Goal: Task Accomplishment & Management: Use online tool/utility

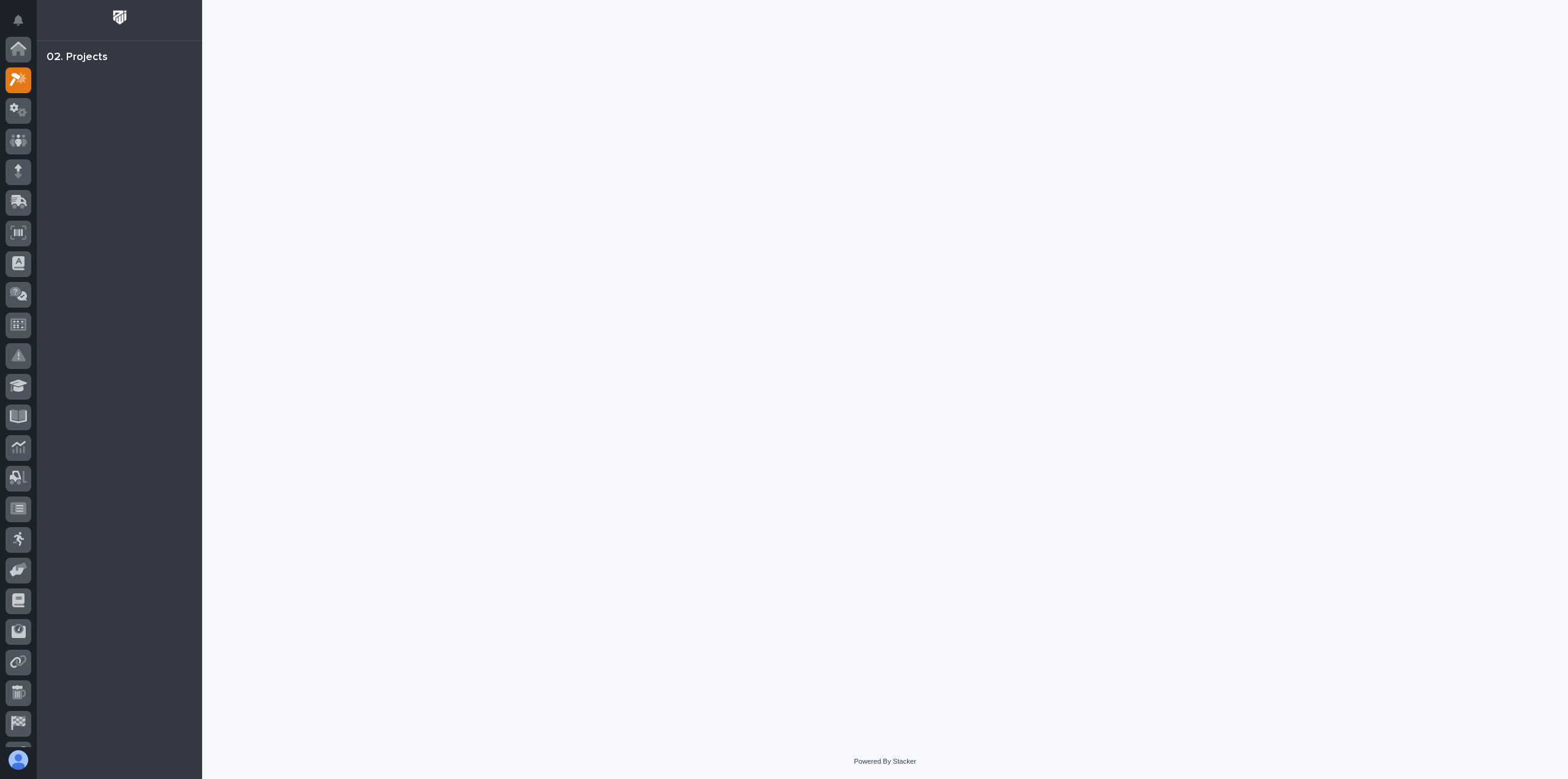
scroll to position [31, 0]
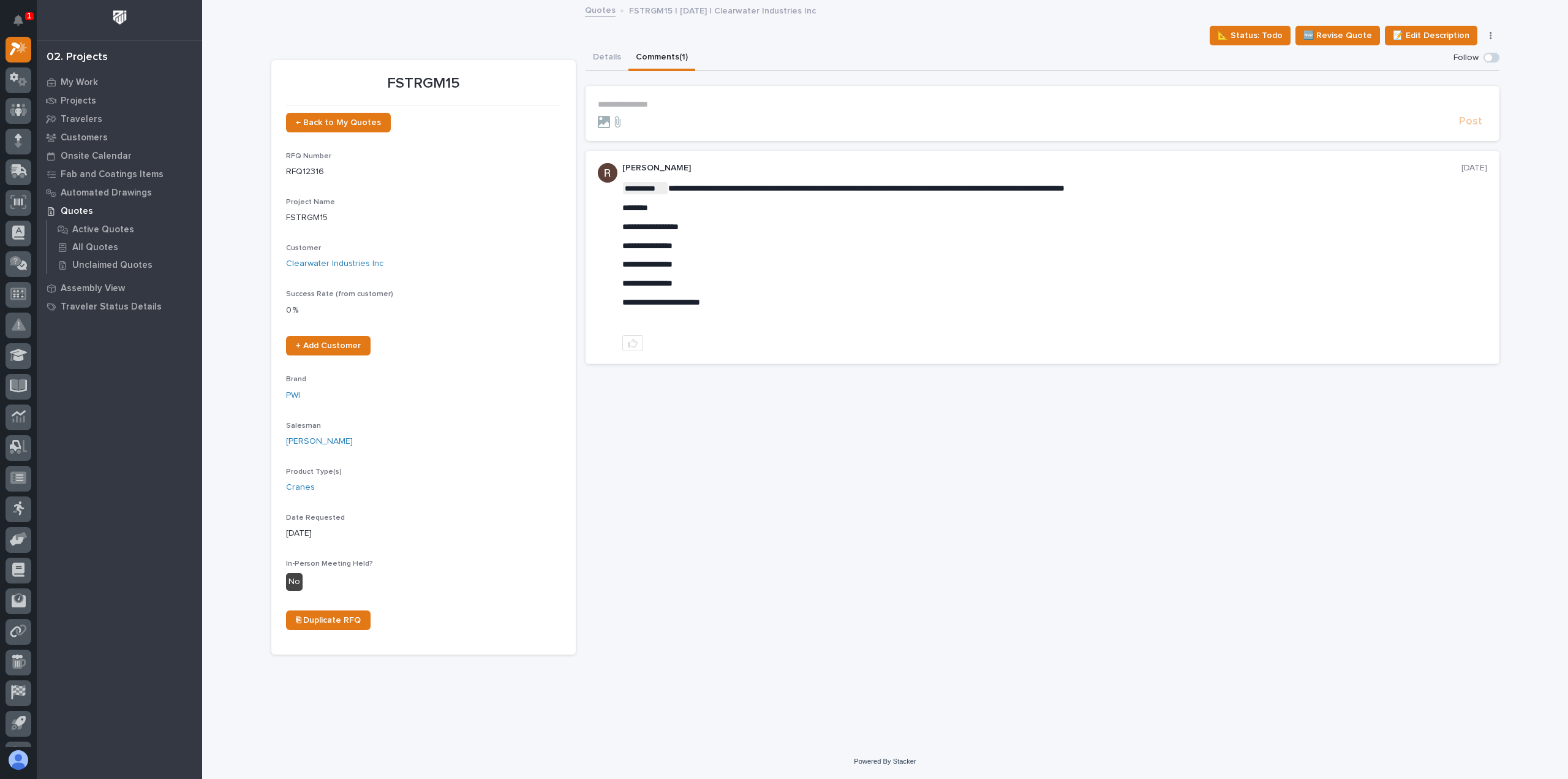
click at [738, 53] on div "Details Comments (1)" at bounding box center [1042, 58] width 914 height 26
click at [591, 59] on button "Details" at bounding box center [607, 58] width 43 height 26
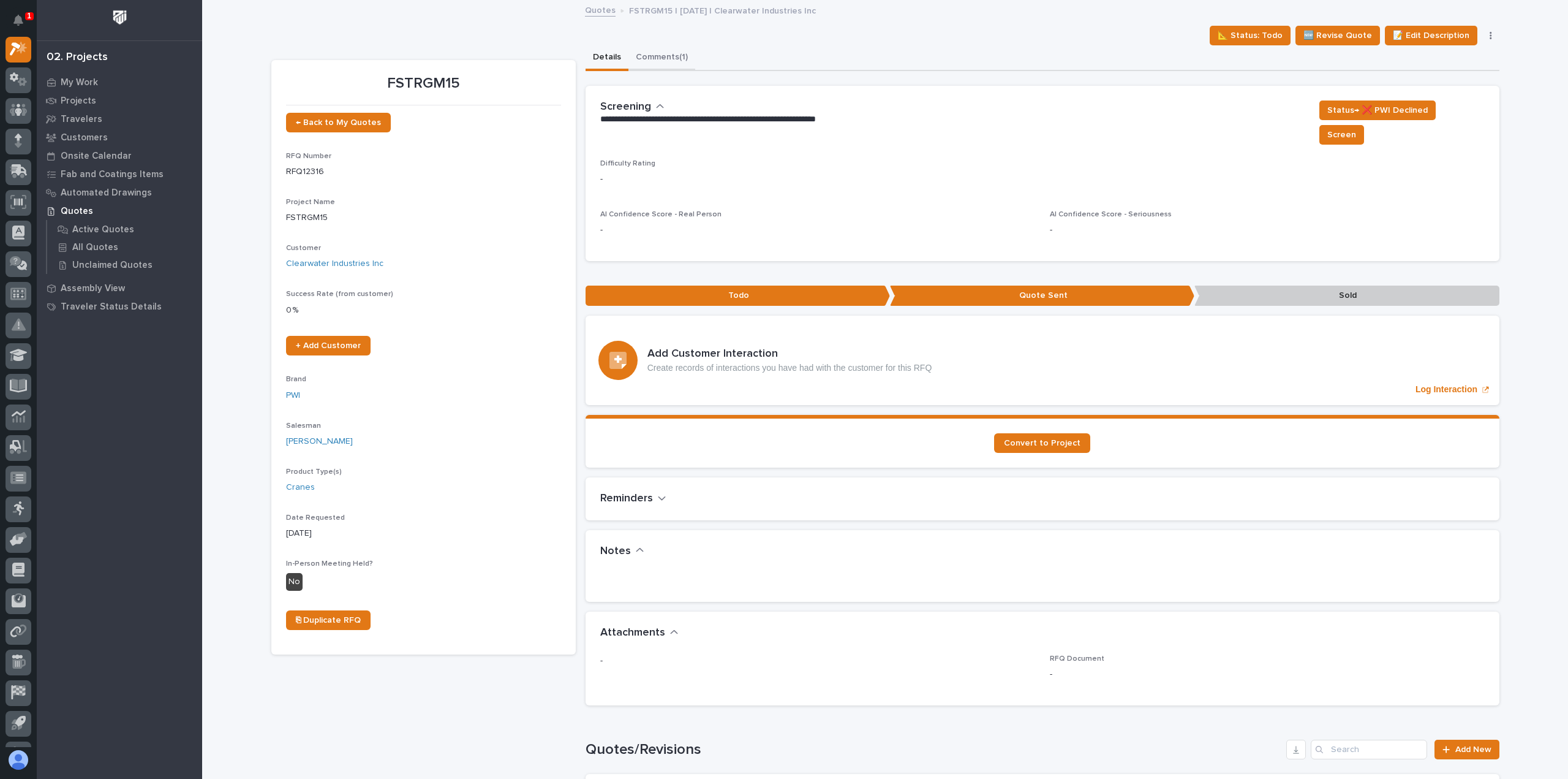
click at [662, 50] on button "Comments (1)" at bounding box center [662, 58] width 67 height 26
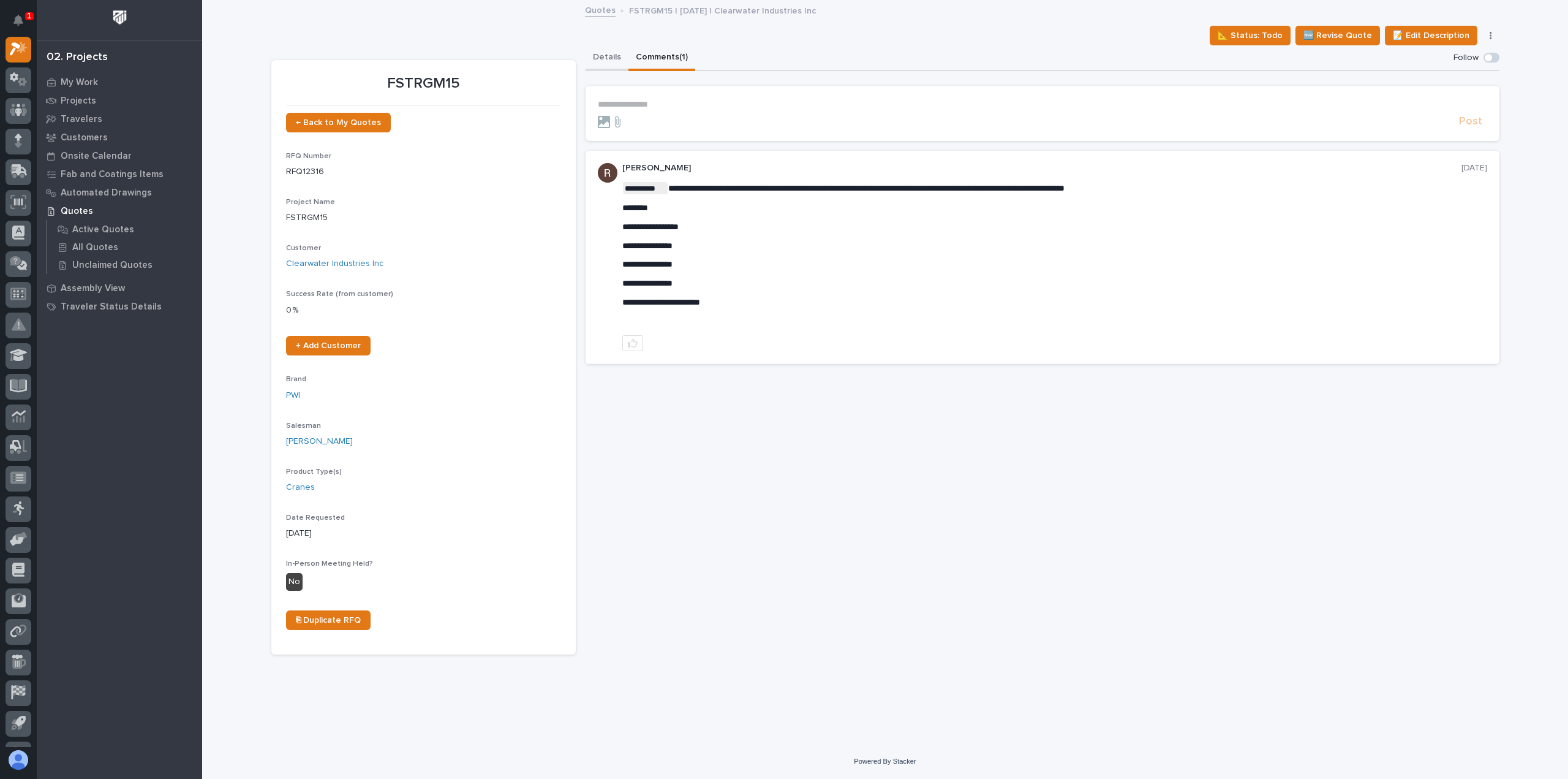
click at [602, 59] on button "Details" at bounding box center [607, 58] width 43 height 26
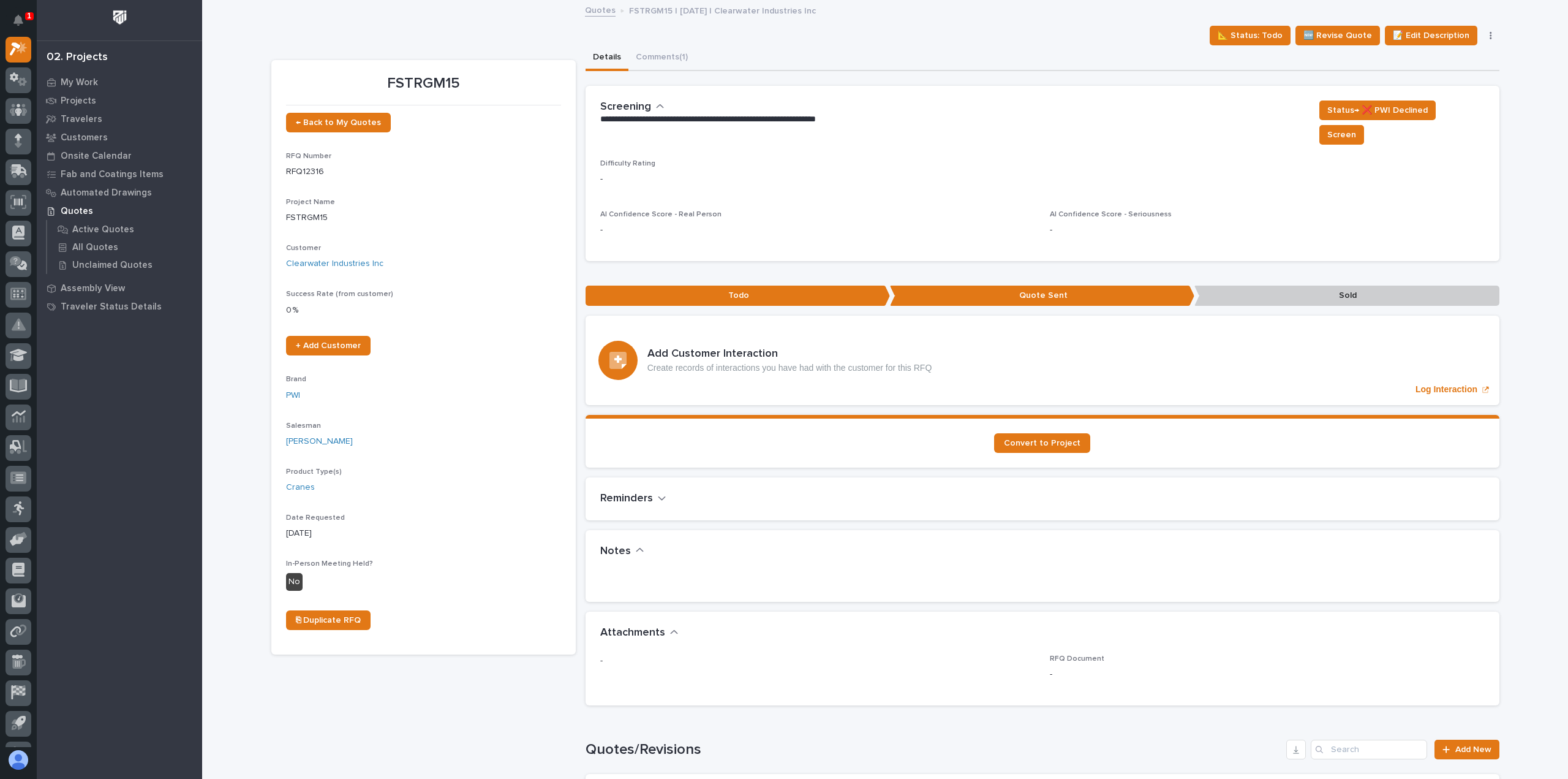
drag, startPoint x: 678, startPoint y: 41, endPoint x: 696, endPoint y: 50, distance: 20.1
click at [678, 42] on div "📐 Status: Todo 🆕 Revise Quote 📝 Edit Description 📅 Edit Date Requested" at bounding box center [885, 35] width 1228 height 20
click at [654, 63] on button "Comments (1)" at bounding box center [662, 58] width 67 height 26
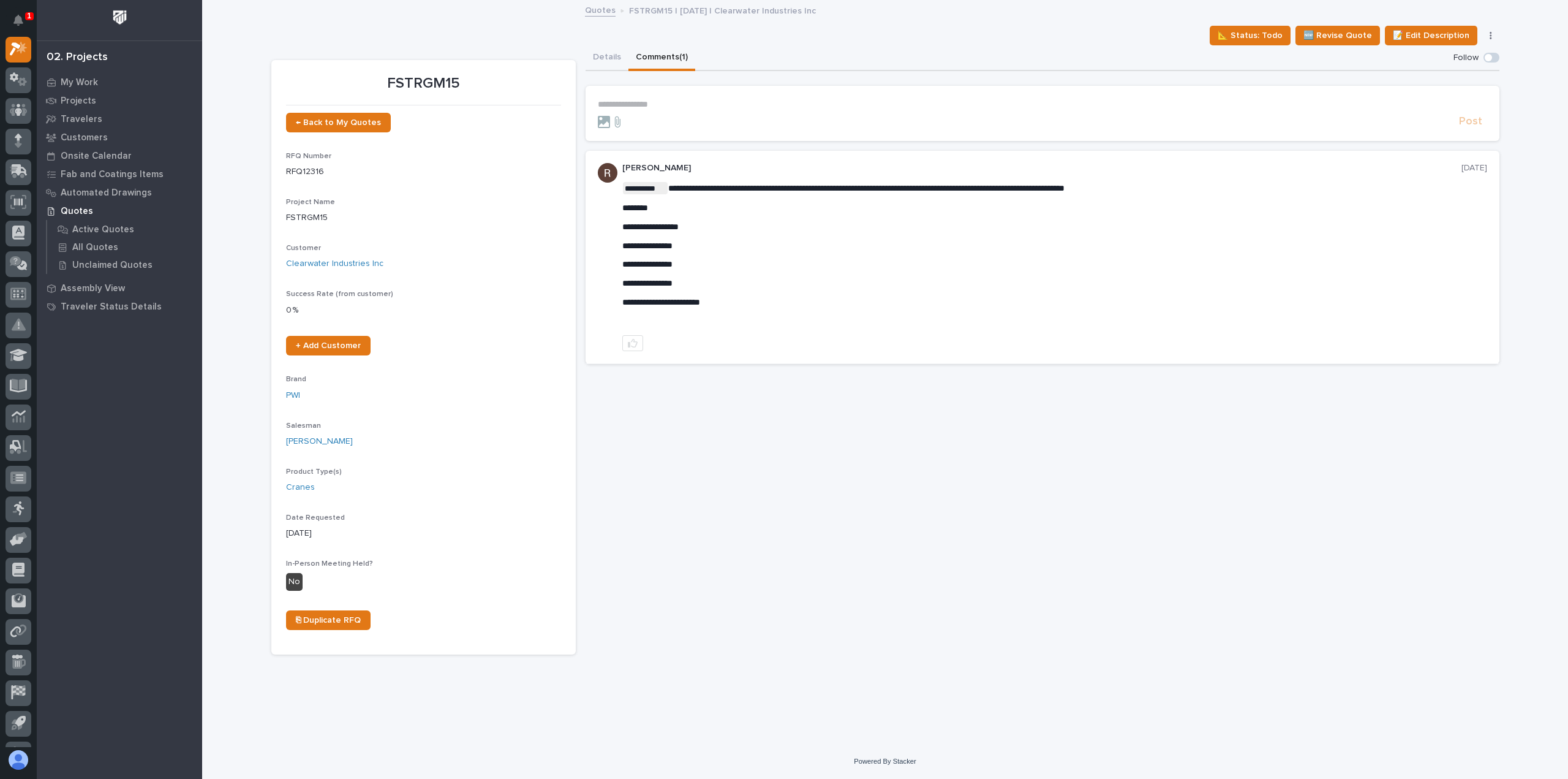
click at [698, 100] on p "**********" at bounding box center [1042, 105] width 889 height 10
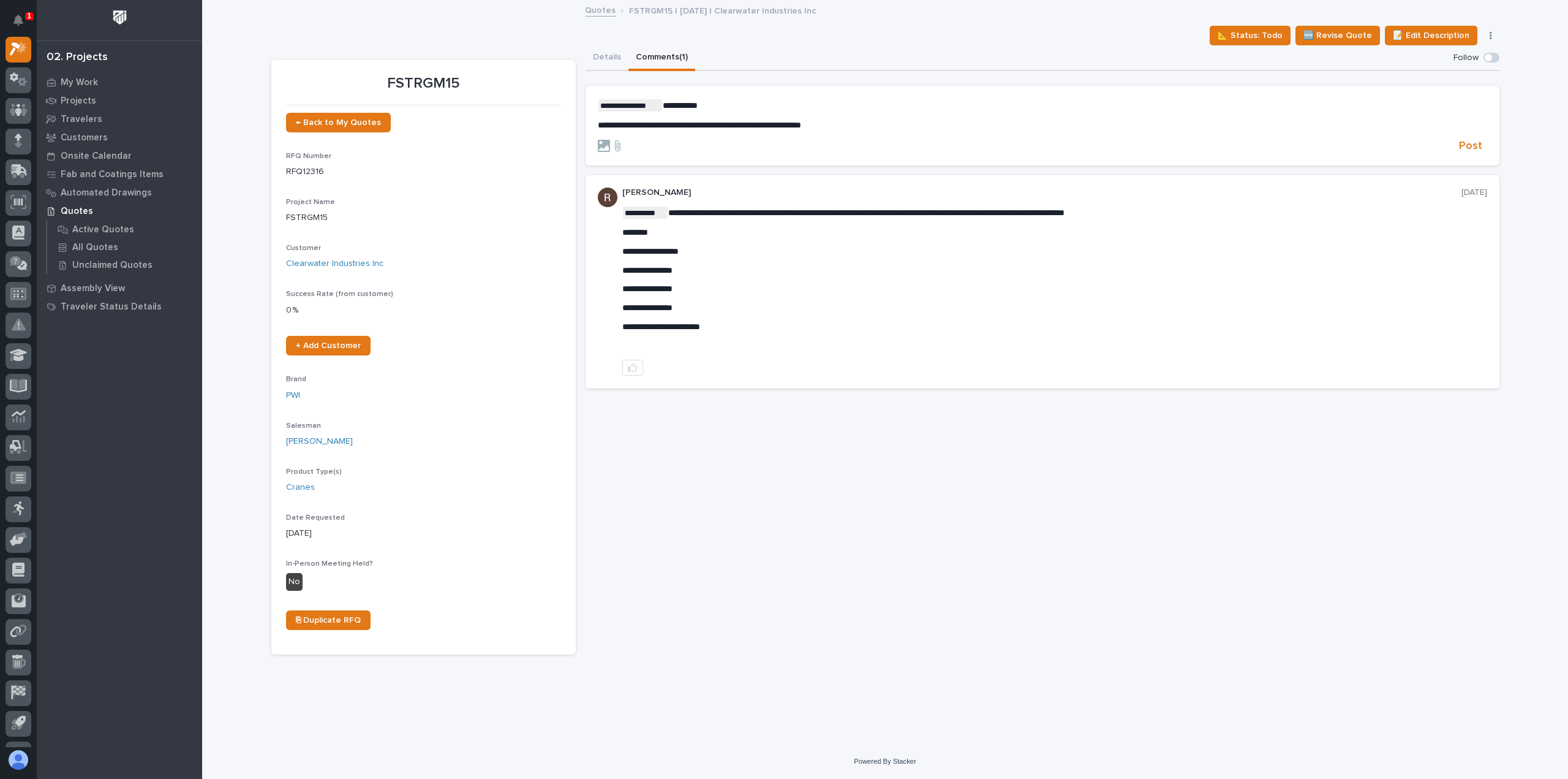
click at [893, 132] on form "**********" at bounding box center [1042, 127] width 889 height 54
click at [893, 127] on p "**********" at bounding box center [1042, 125] width 889 height 10
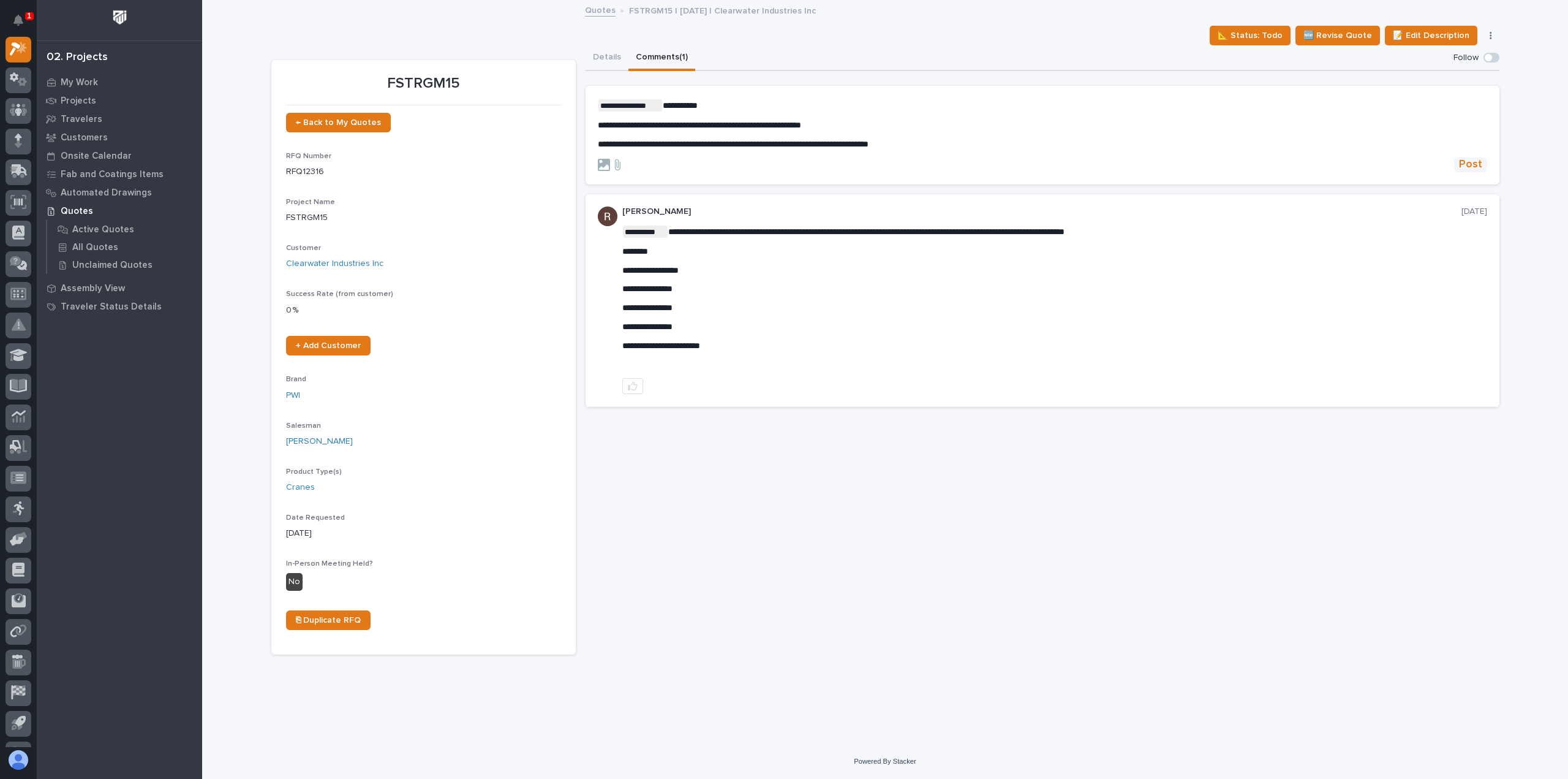
click at [1463, 166] on span "Post" at bounding box center [1471, 164] width 23 height 14
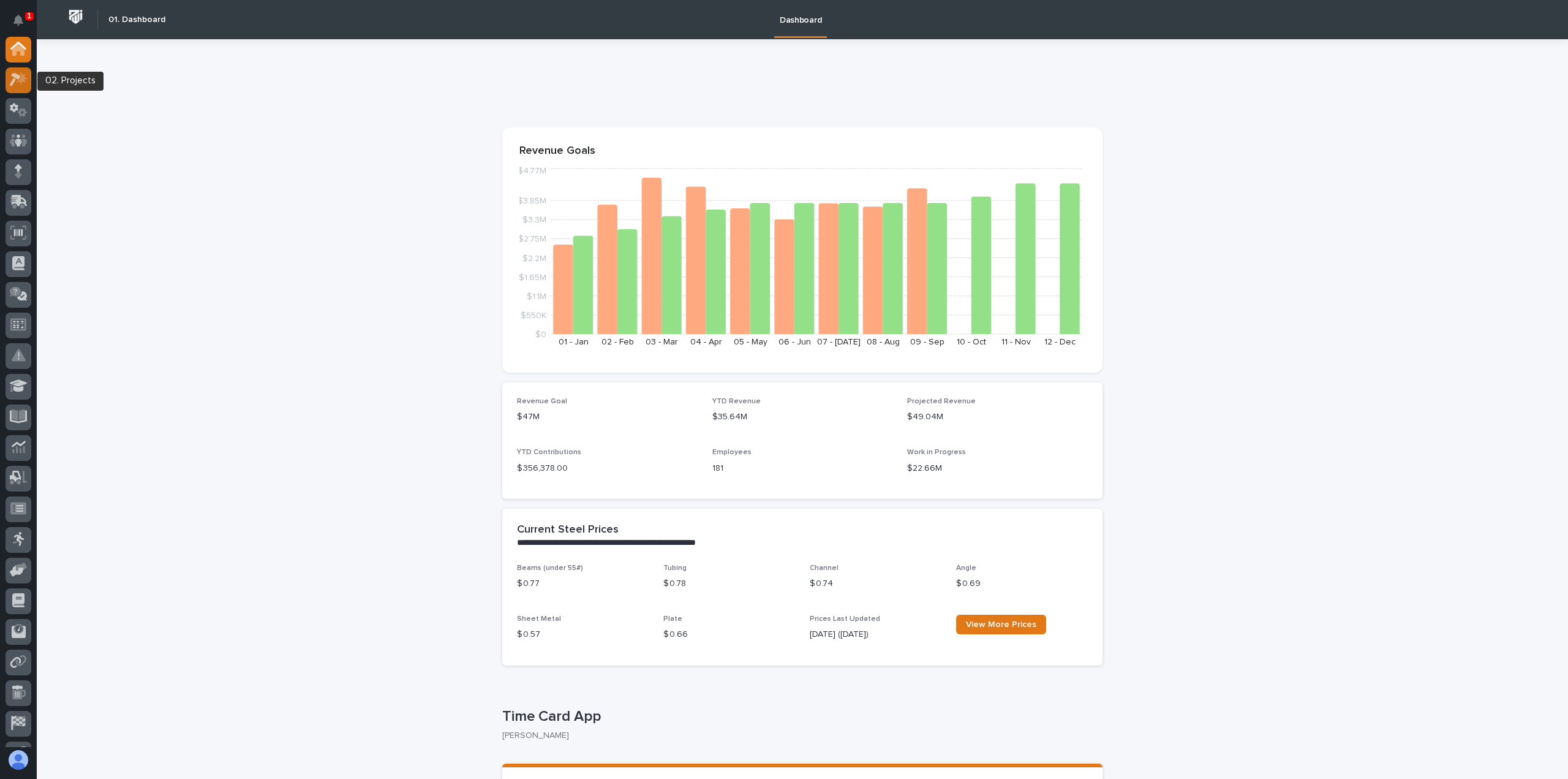
click at [25, 75] on icon at bounding box center [22, 78] width 10 height 12
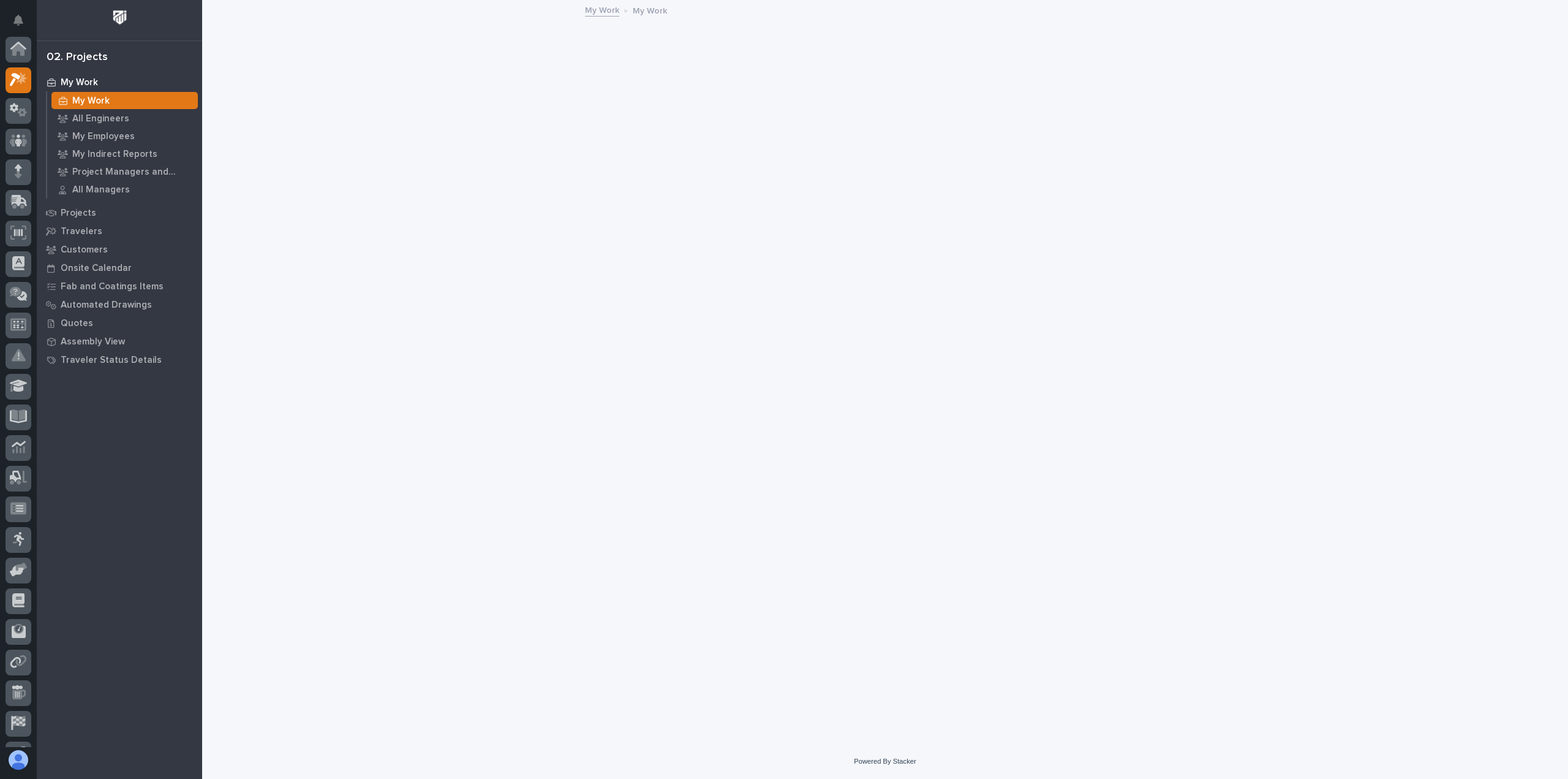
scroll to position [31, 0]
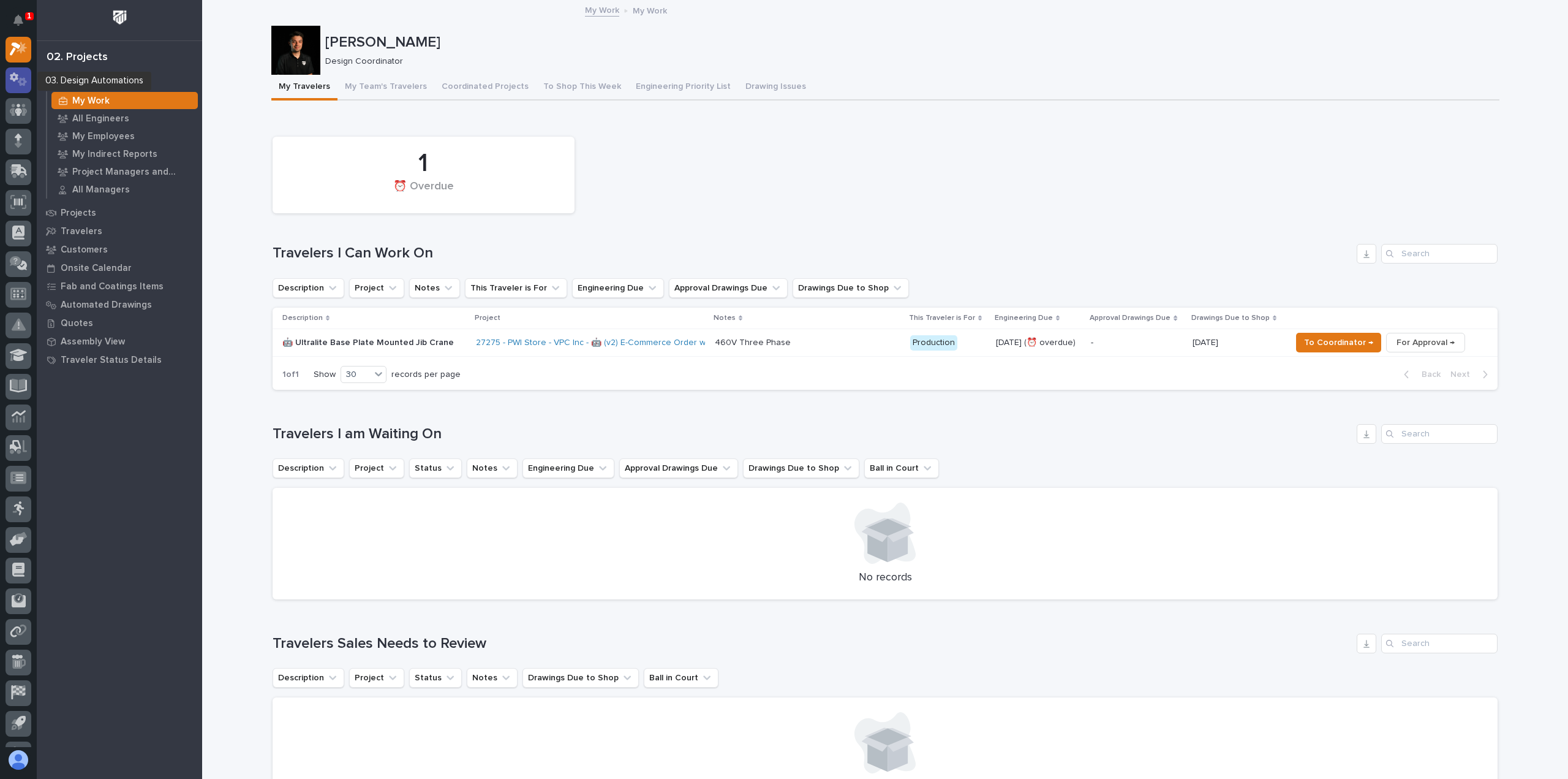
click at [23, 75] on icon at bounding box center [18, 79] width 18 height 14
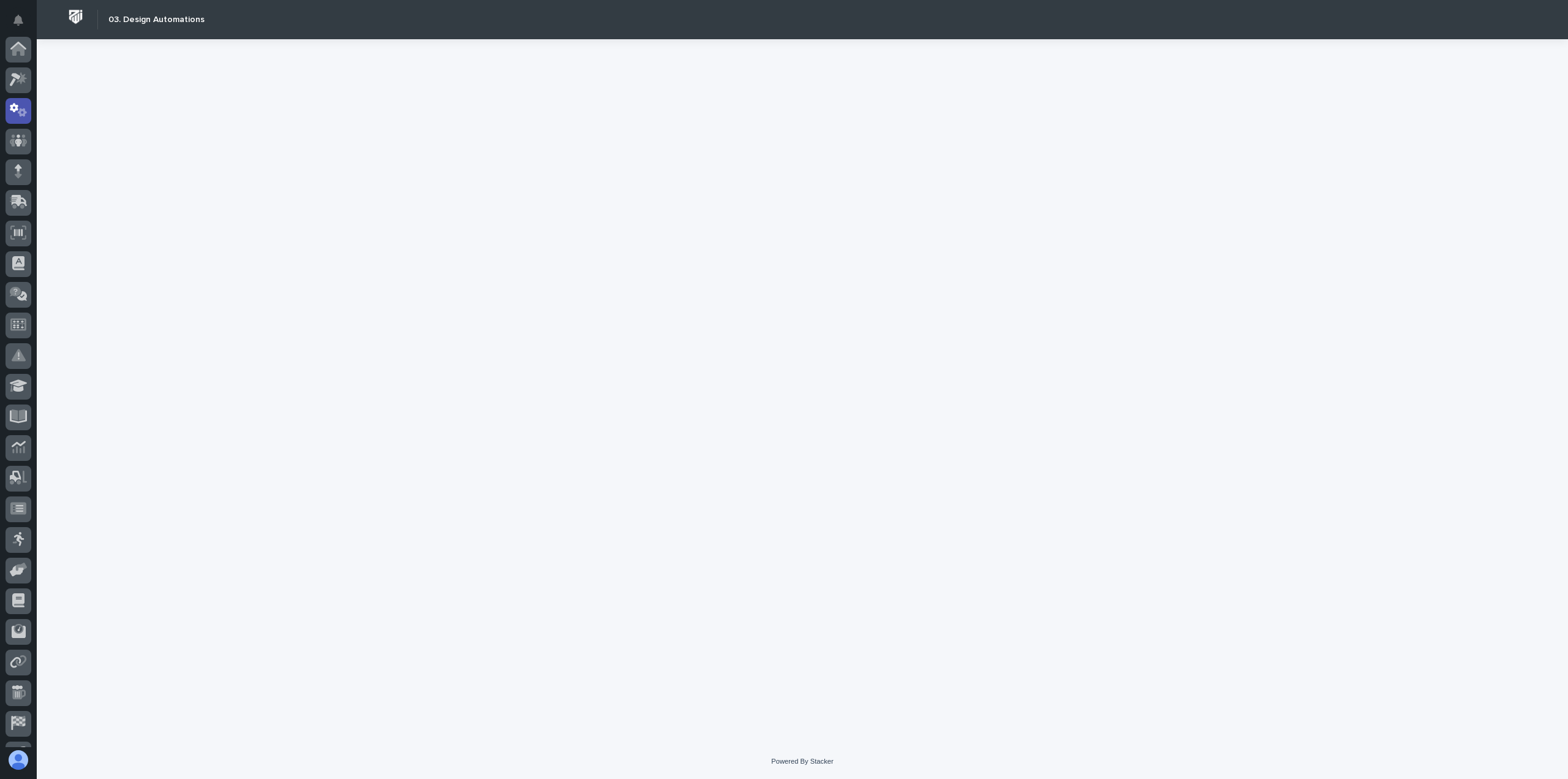
scroll to position [61, 0]
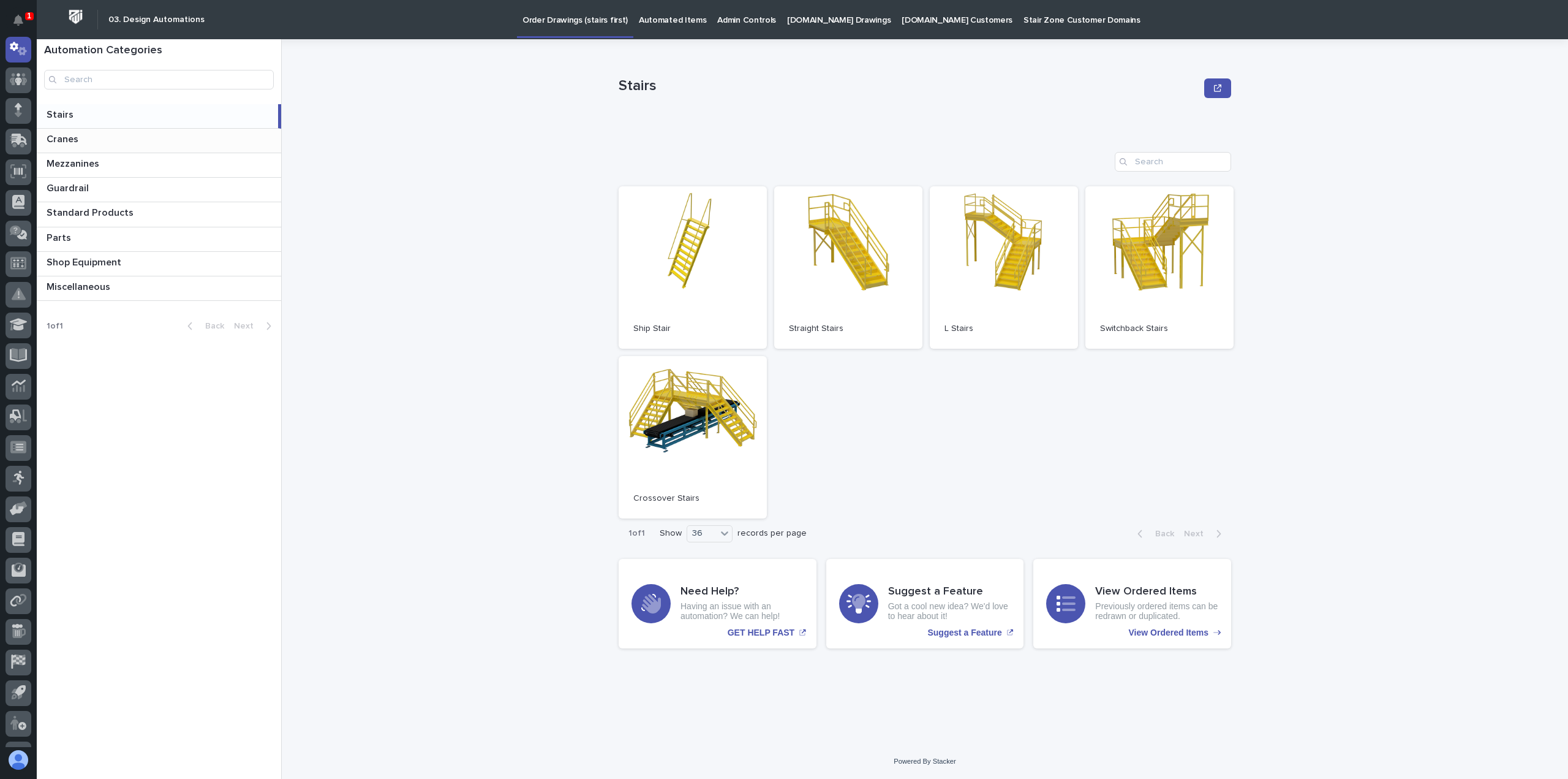
click at [104, 142] on p at bounding box center [162, 140] width 230 height 12
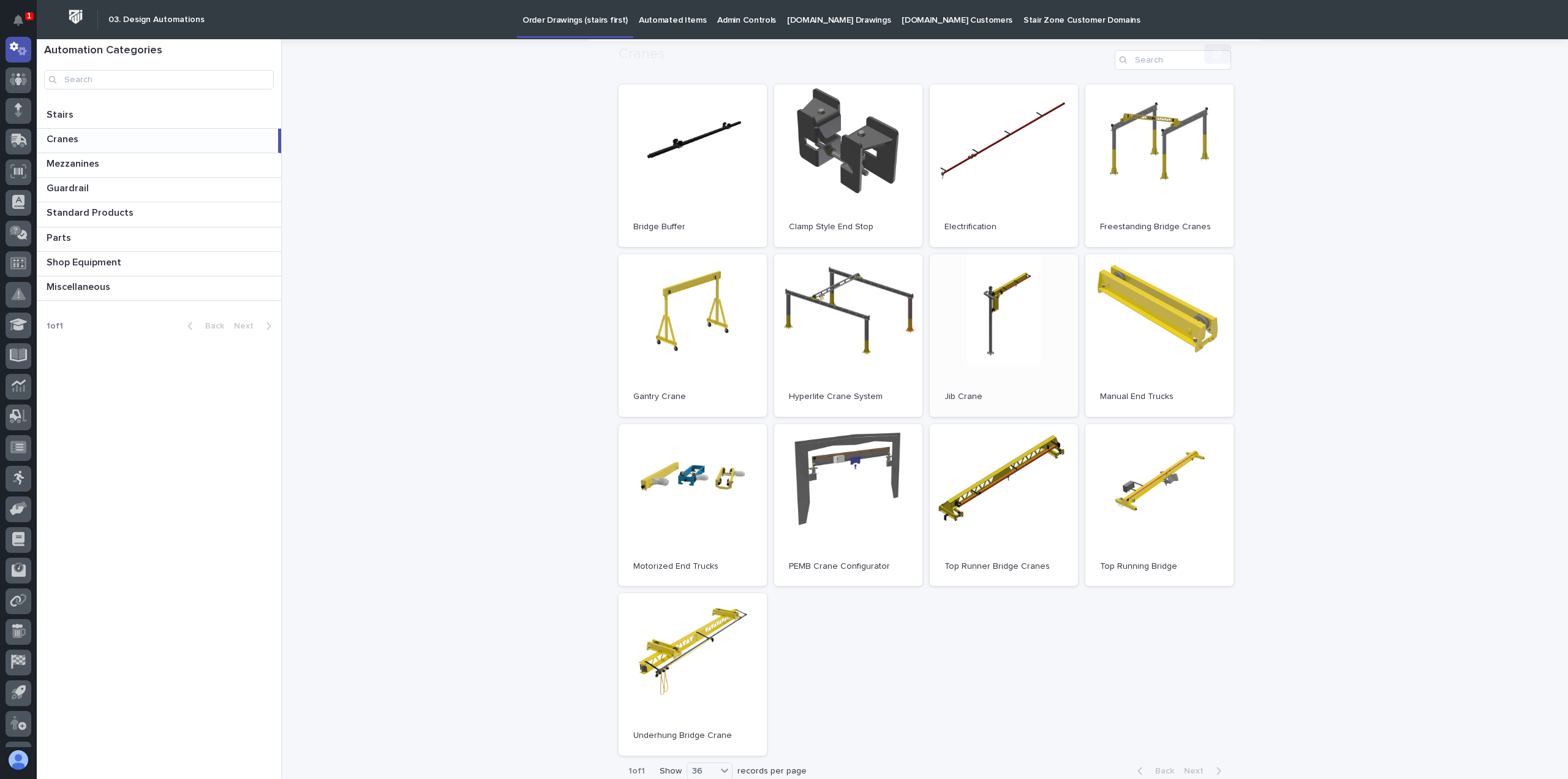
scroll to position [184, 0]
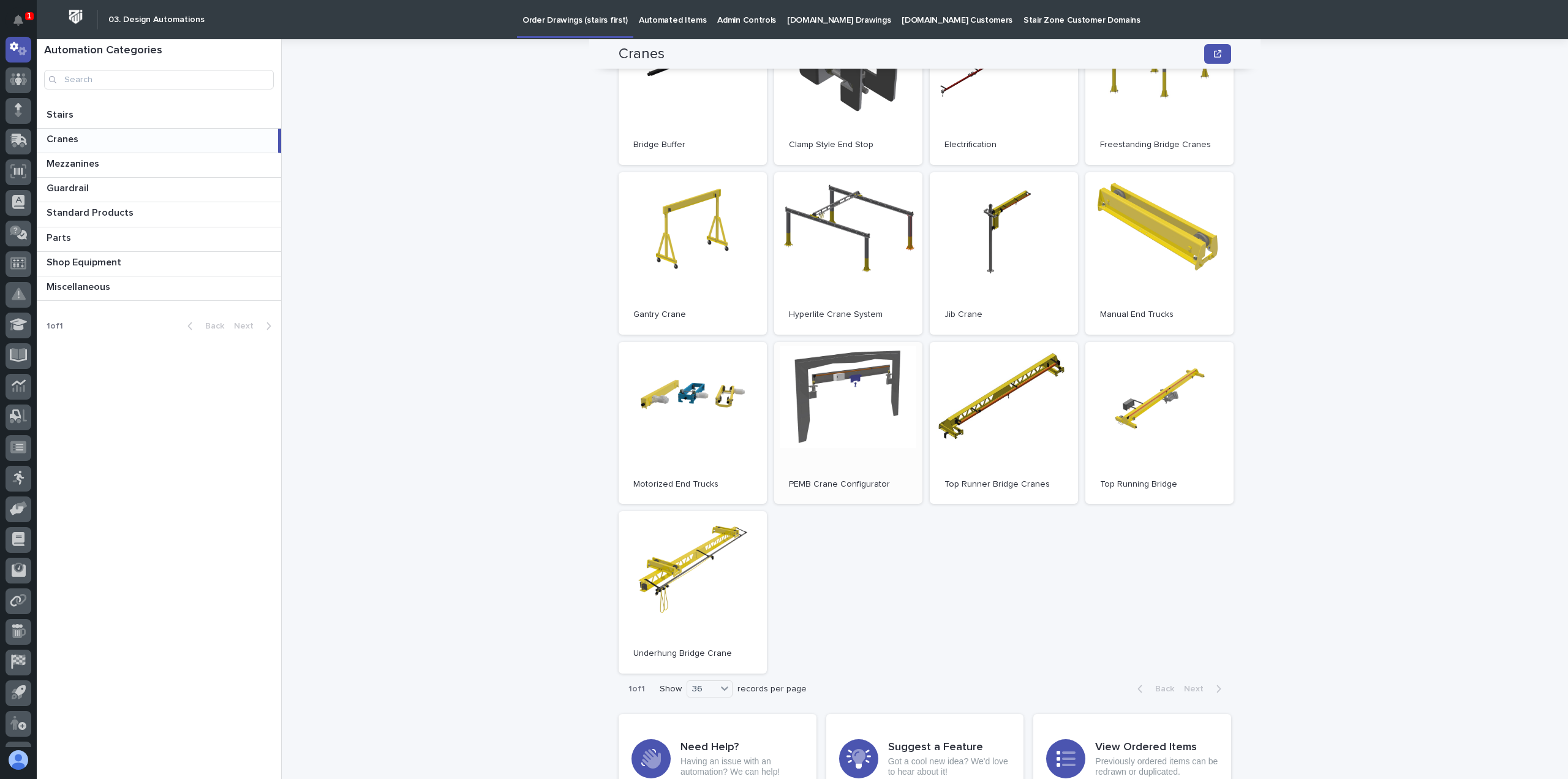
click at [839, 409] on link "Open" at bounding box center [848, 423] width 148 height 162
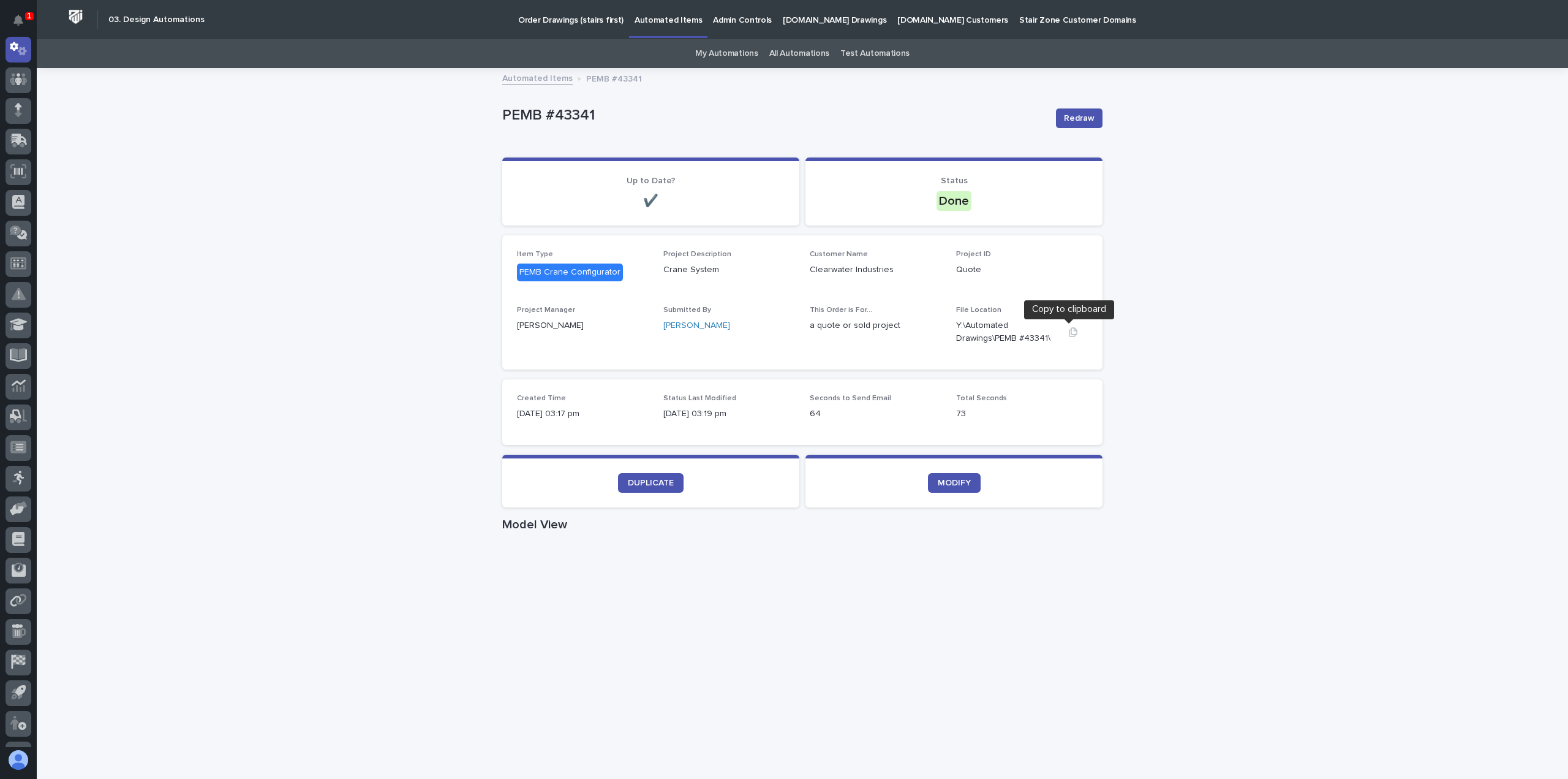
click at [1069, 332] on icon "button" at bounding box center [1073, 331] width 9 height 10
click at [655, 484] on span "DUPLICATE" at bounding box center [651, 483] width 46 height 9
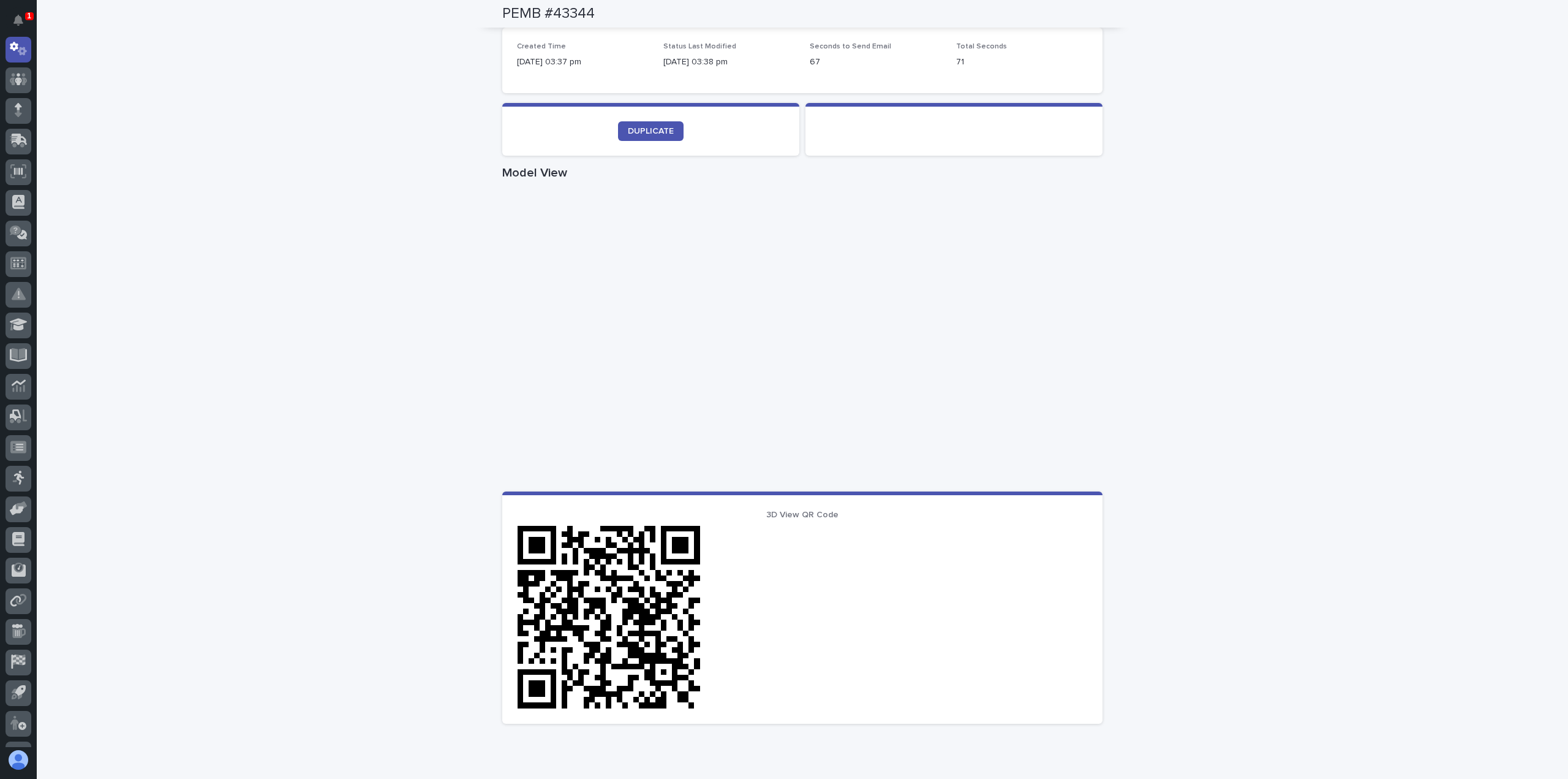
scroll to position [184, 0]
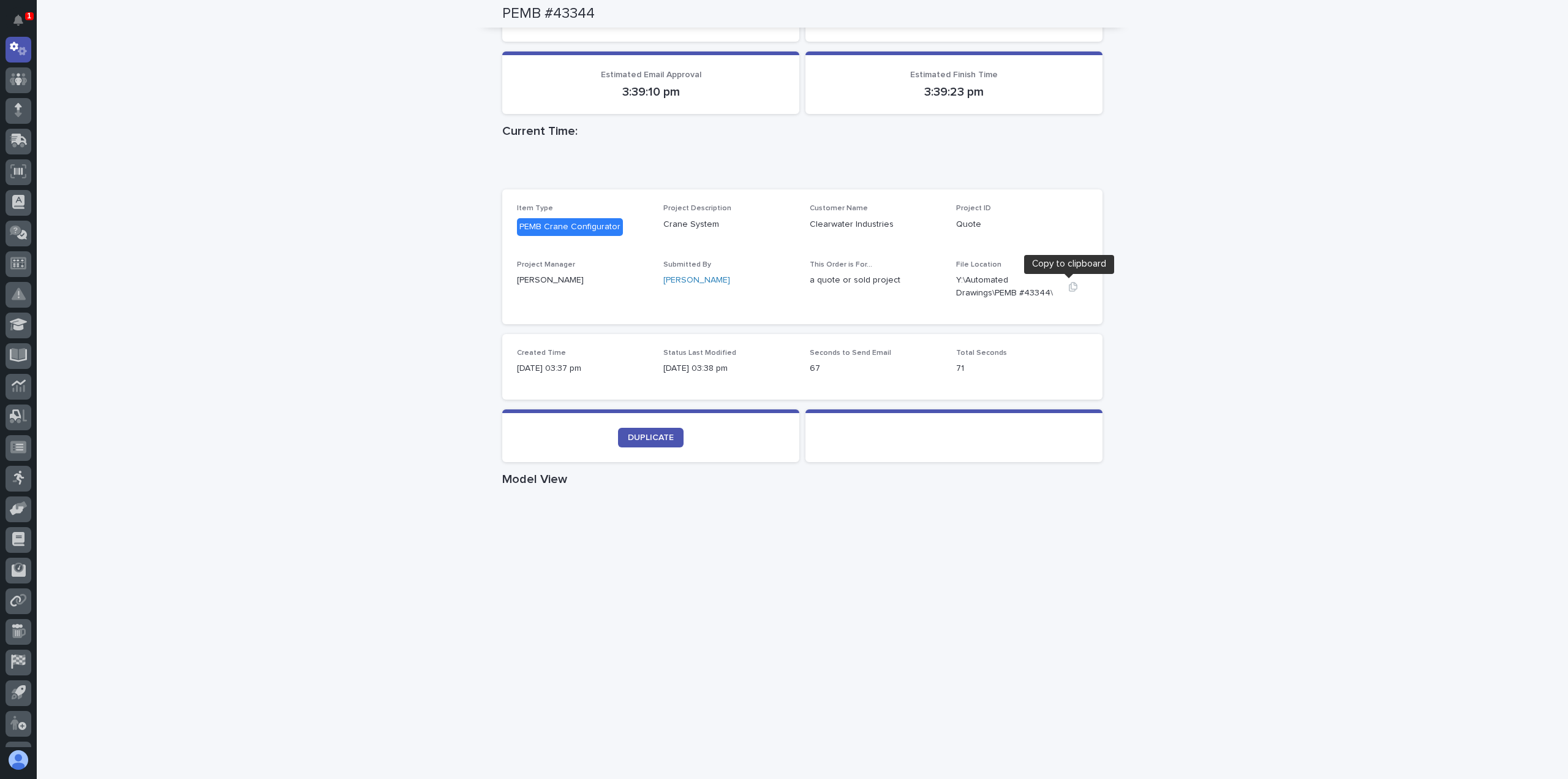
click at [1070, 286] on icon "button" at bounding box center [1072, 286] width 10 height 10
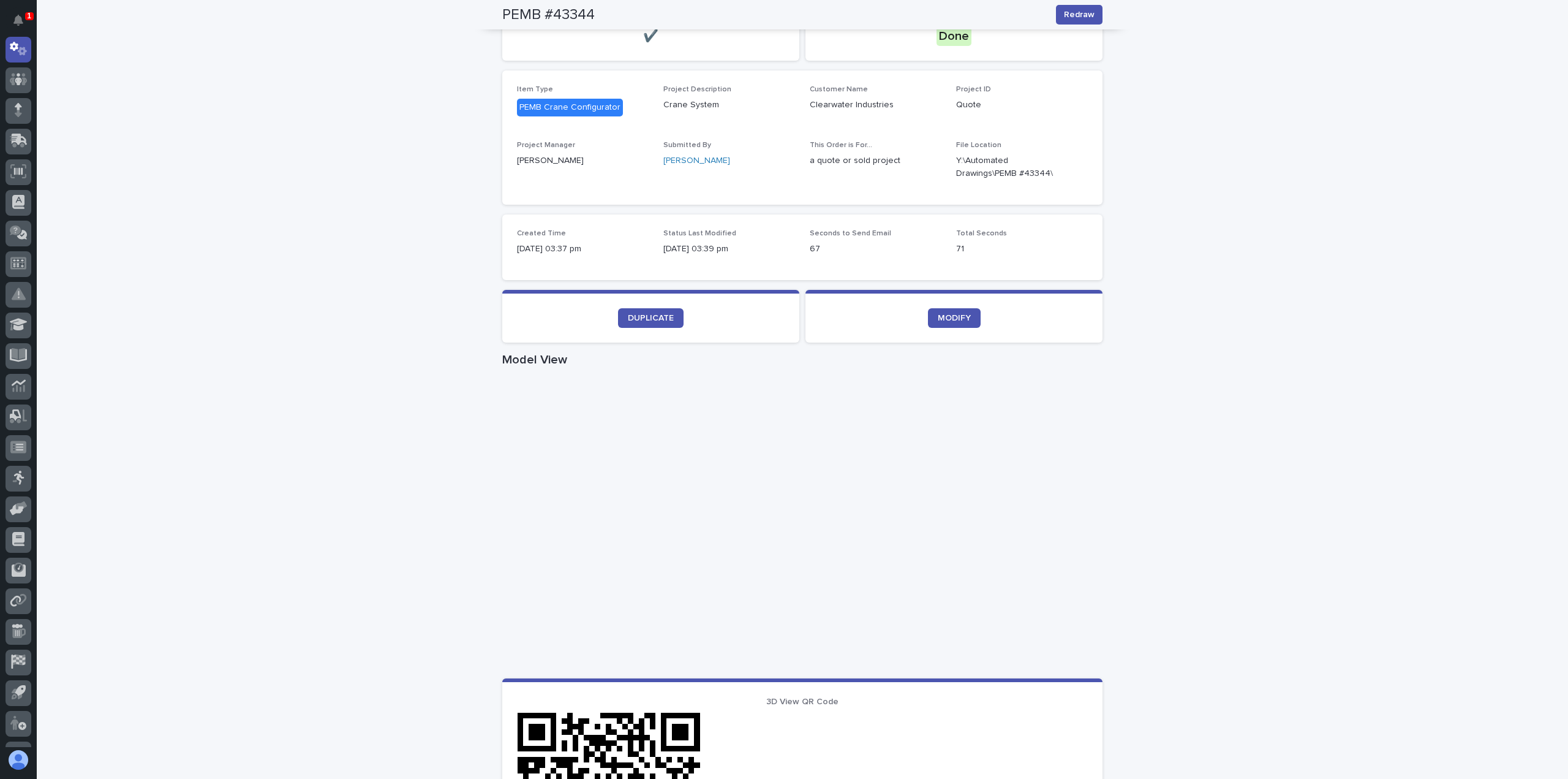
scroll to position [32, 0]
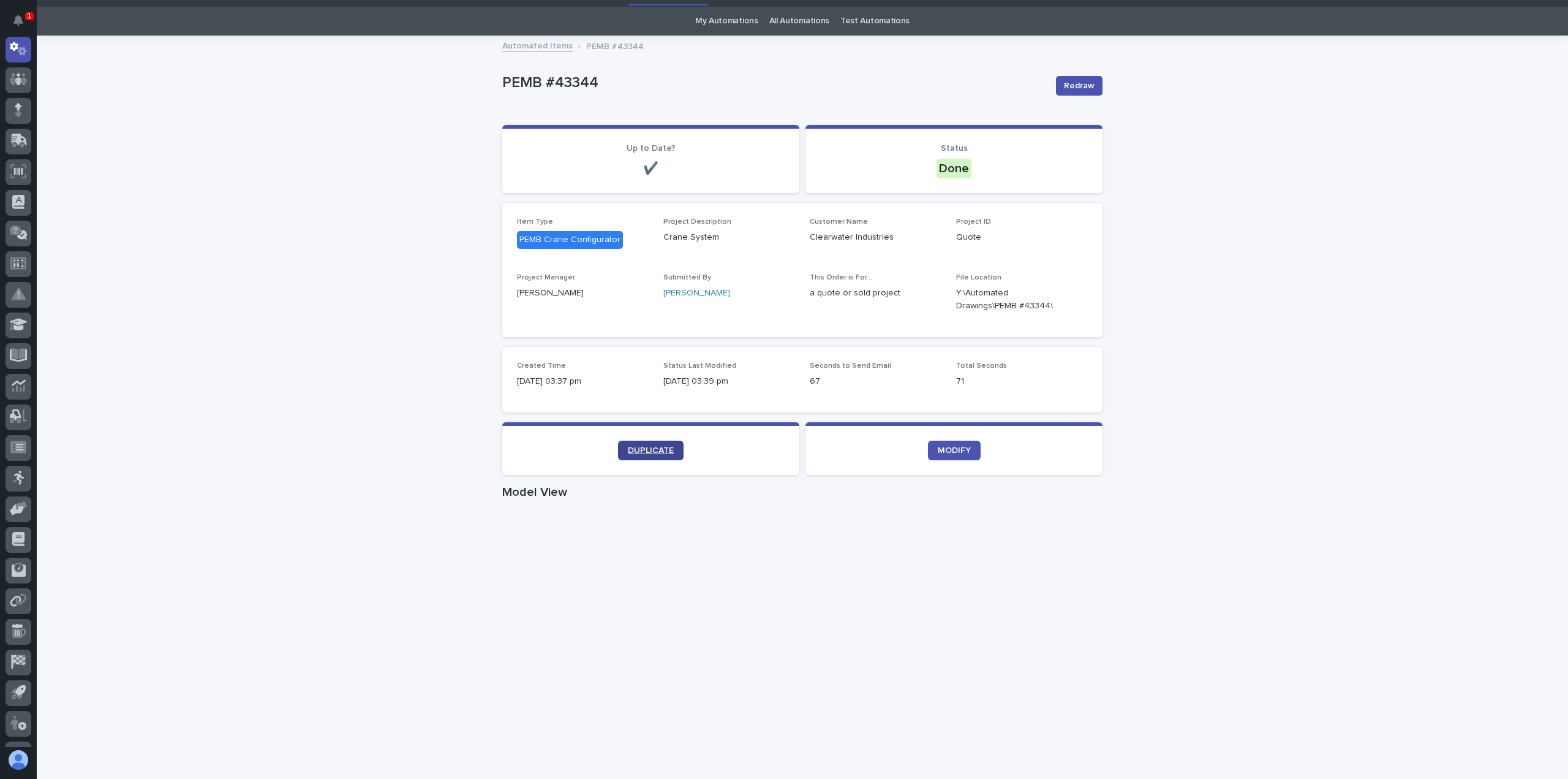
click at [653, 443] on link "DUPLICATE" at bounding box center [651, 450] width 66 height 20
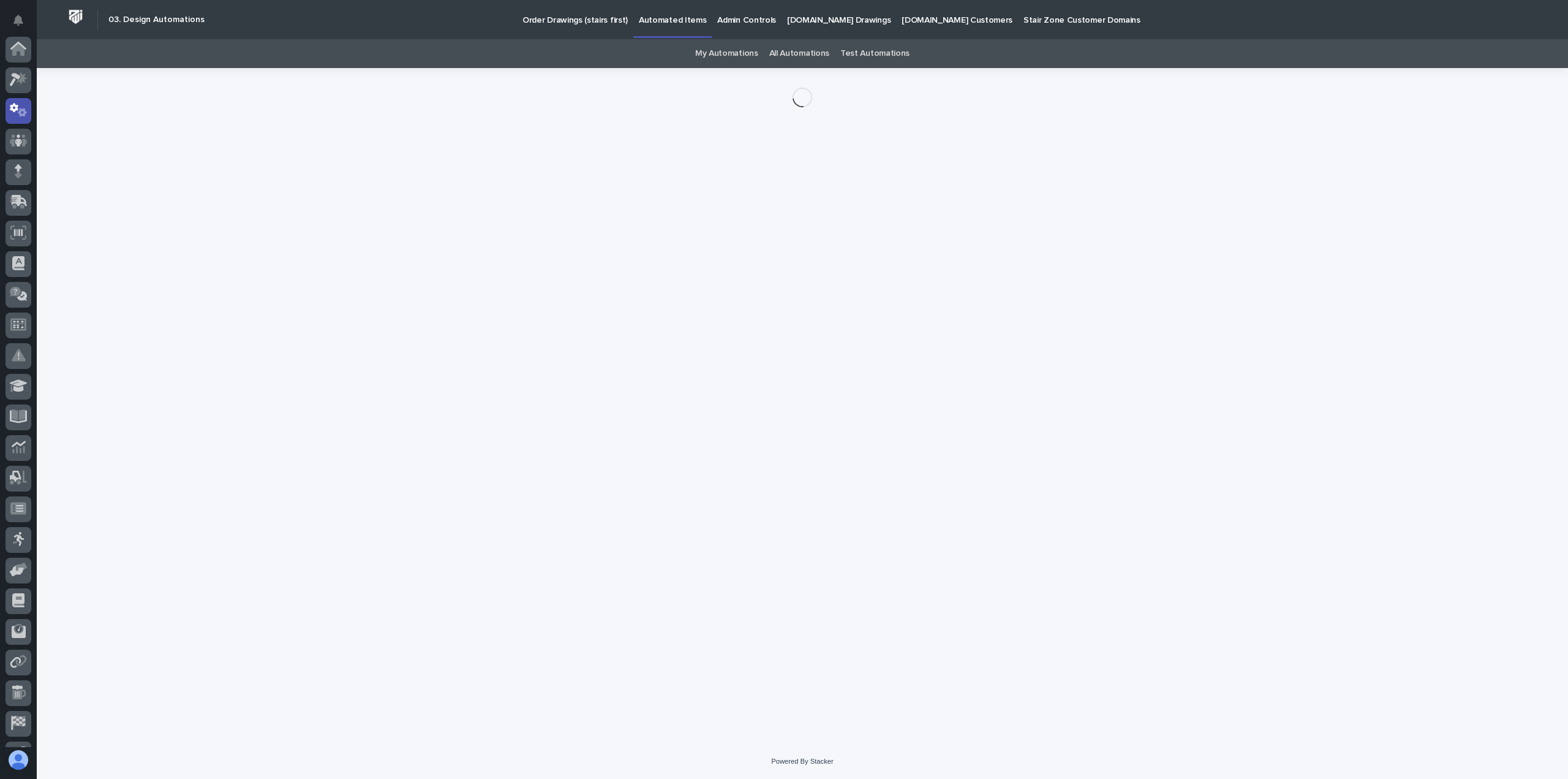
scroll to position [61, 0]
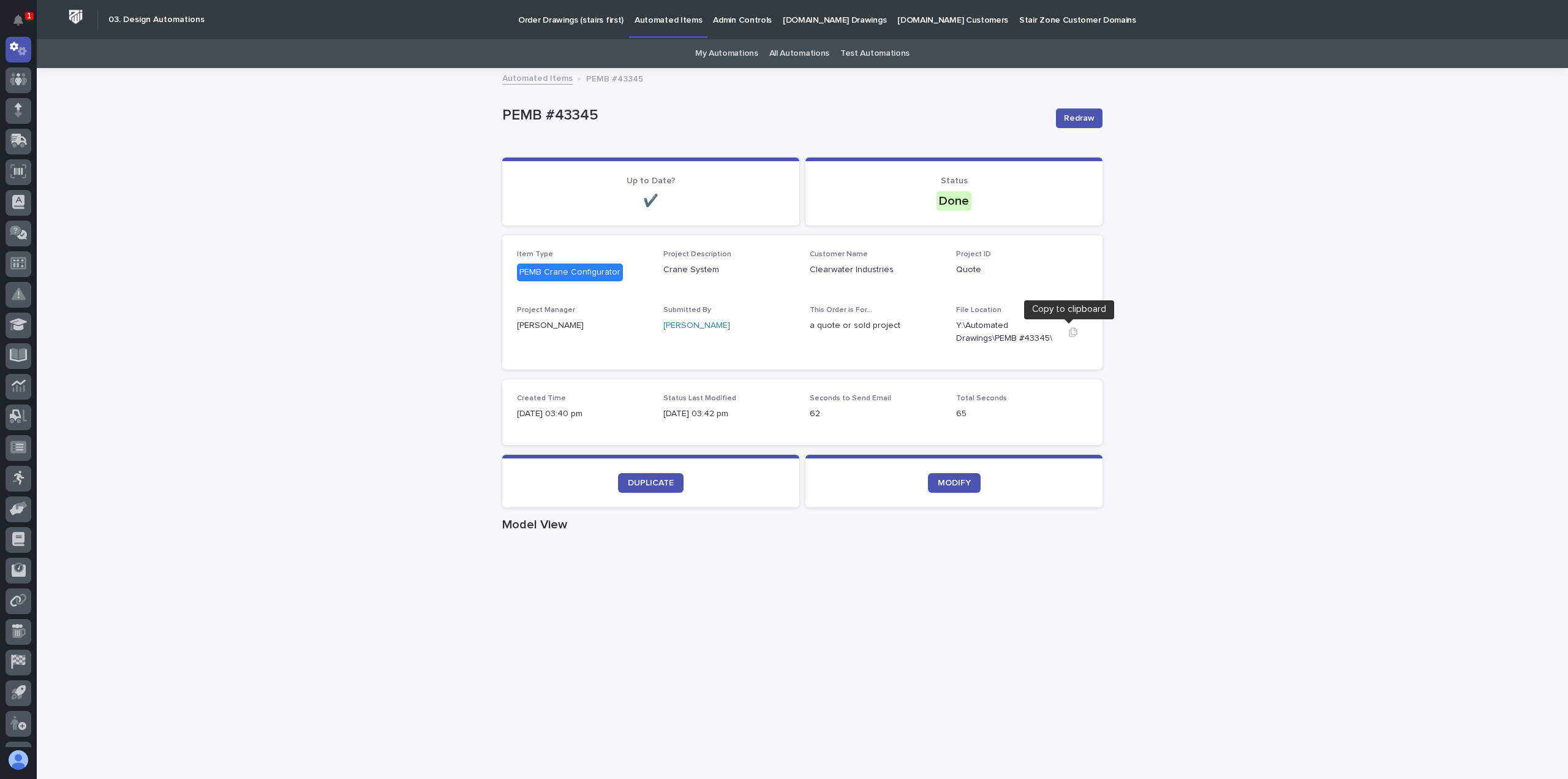
click at [1068, 333] on icon "button" at bounding box center [1072, 331] width 10 height 10
